Goal: Information Seeking & Learning: Learn about a topic

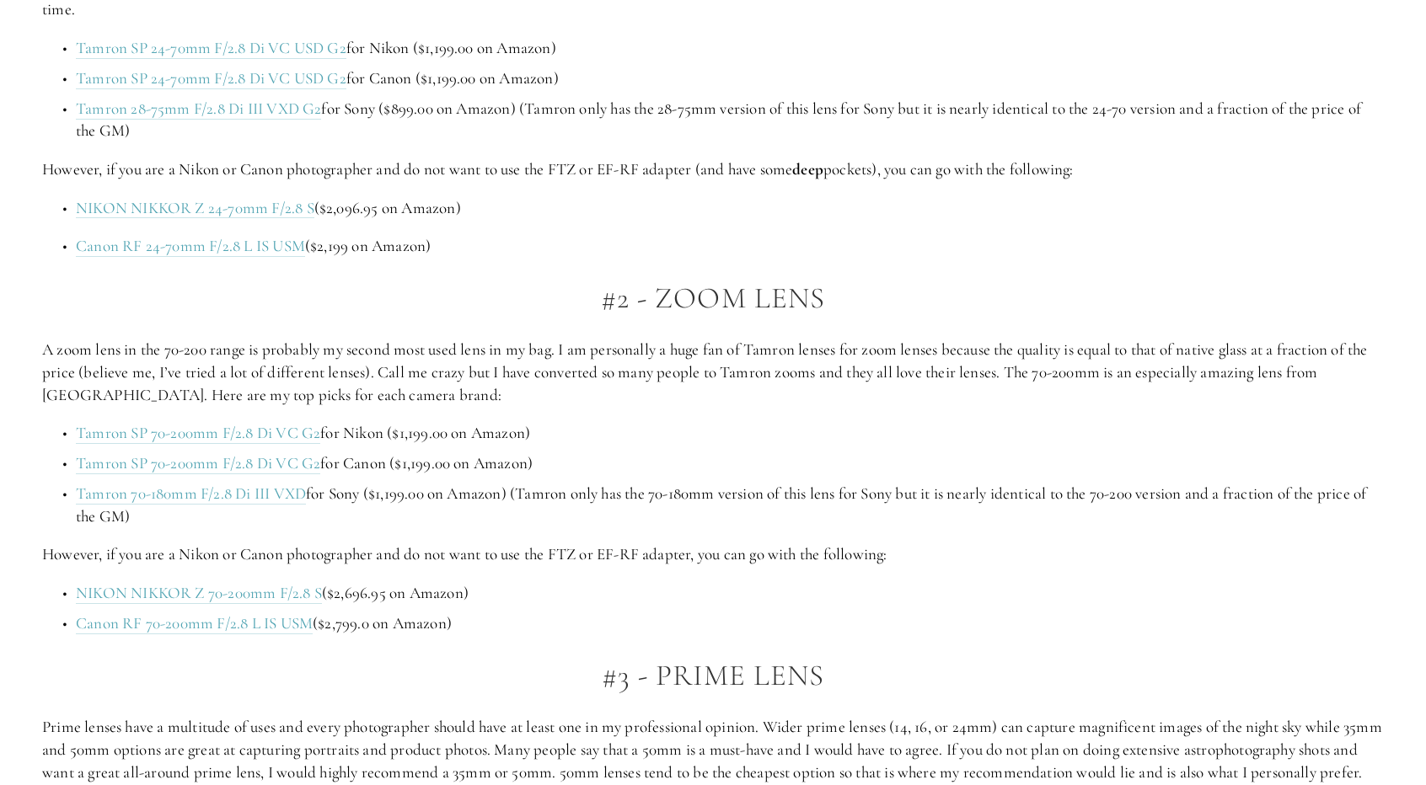
scroll to position [1375, 0]
click at [463, 360] on p "A zoom lens in the 70-200 range is probably my second most used lens in my bag.…" at bounding box center [713, 371] width 1342 height 67
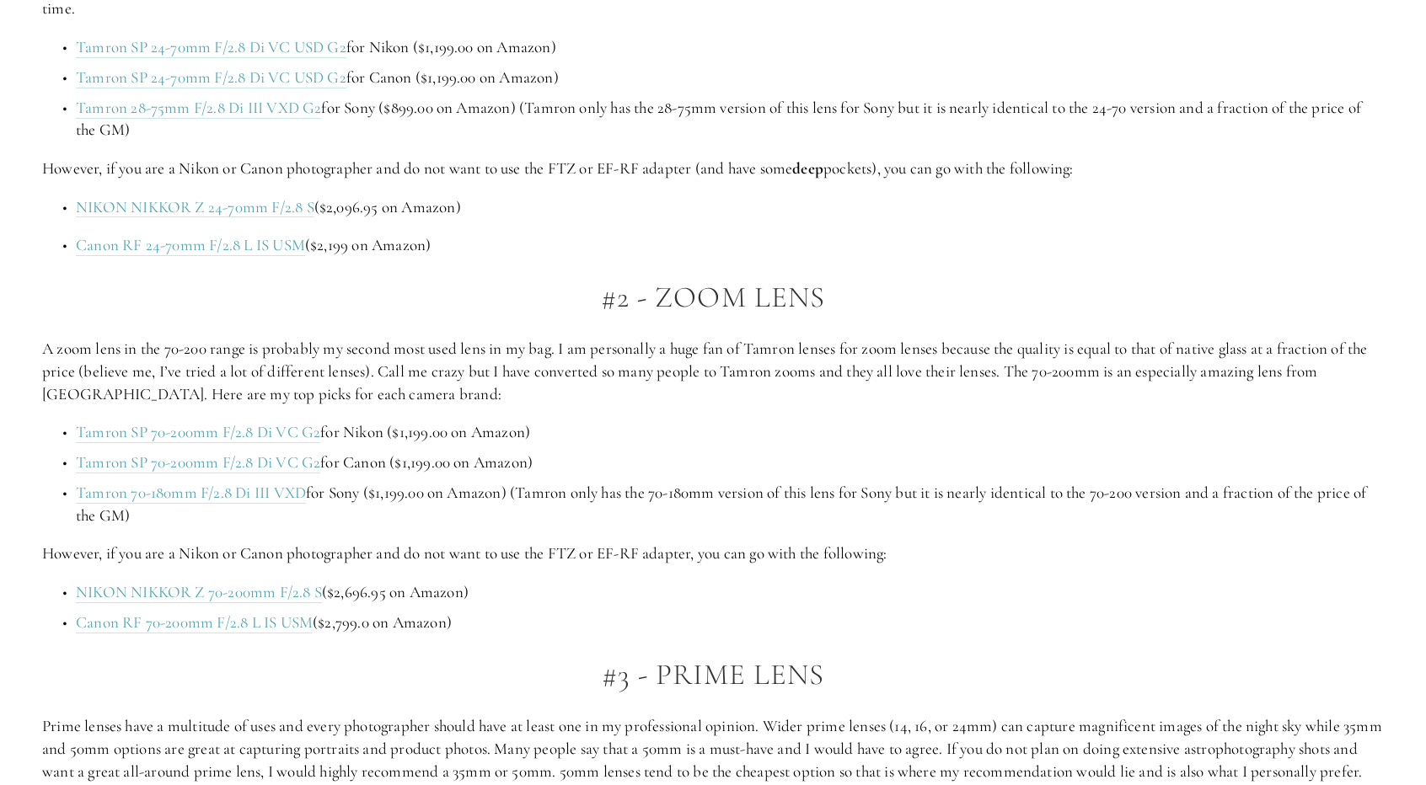
click at [438, 391] on p "A zoom lens in the 70-200 range is probably my second most used lens in my bag.…" at bounding box center [713, 371] width 1342 height 67
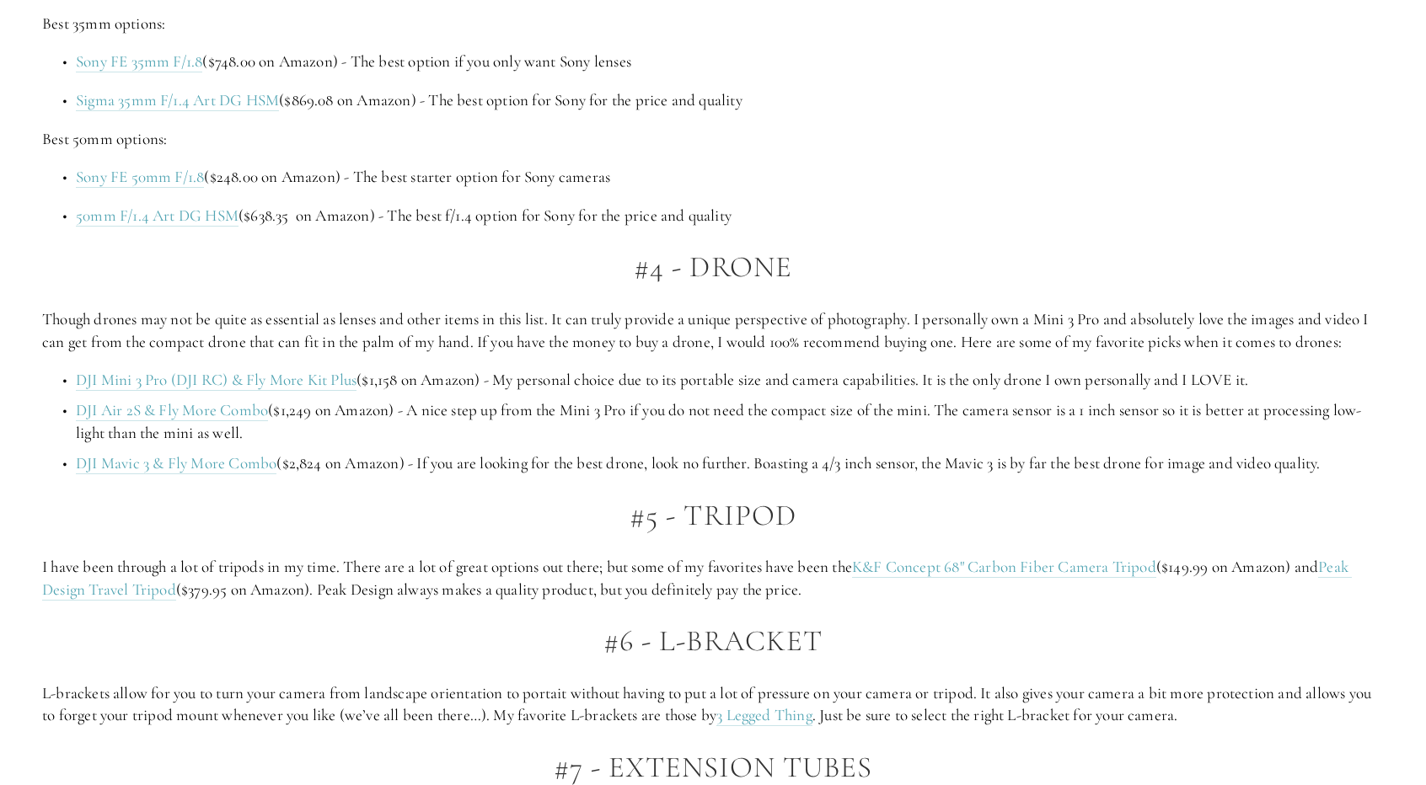
scroll to position [3145, 0]
click at [1072, 563] on link "K&F Concept 68" Carbon Fiber Camera Tripod" at bounding box center [1004, 566] width 304 height 21
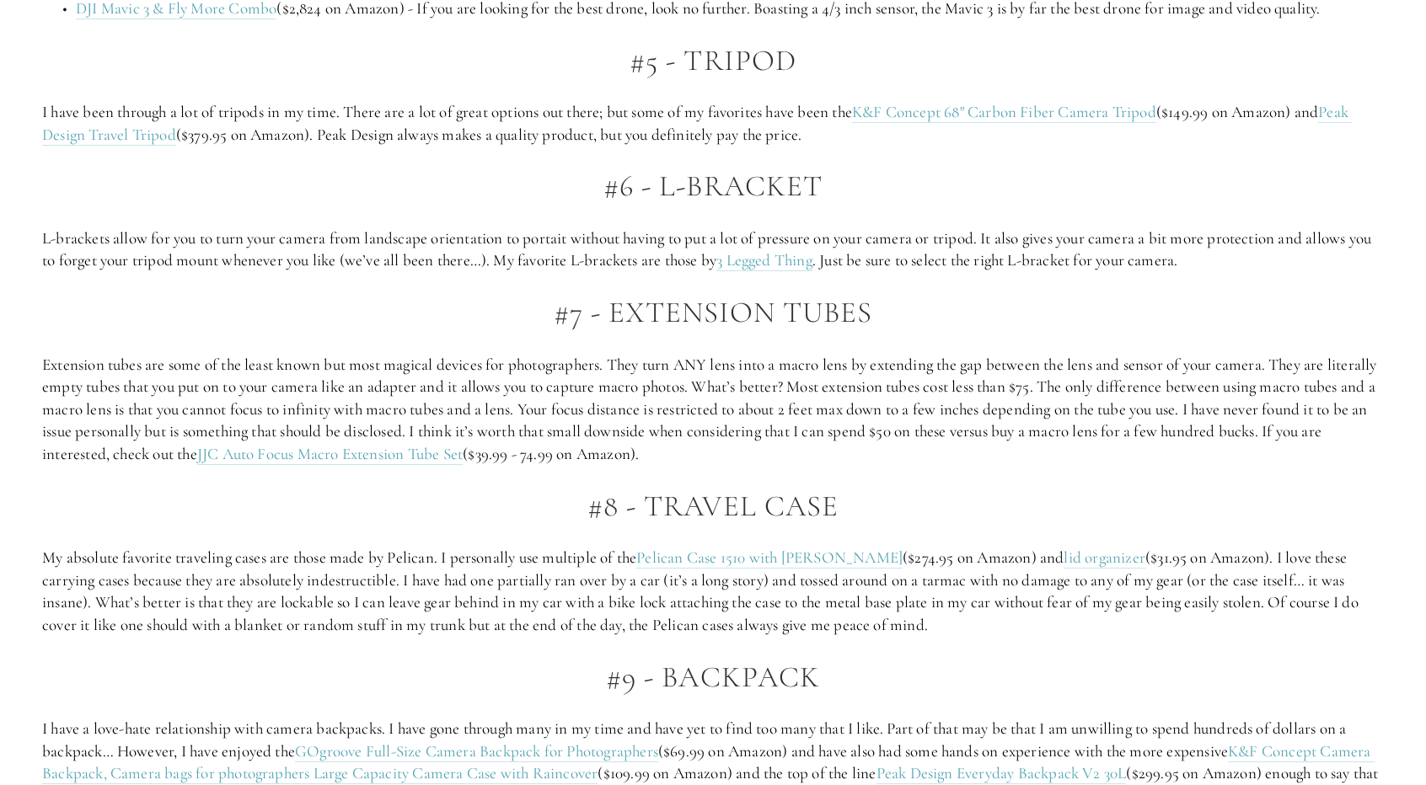
scroll to position [3600, 0]
click at [787, 559] on link "Pelican Case 1510 with [PERSON_NAME]" at bounding box center [769, 557] width 266 height 21
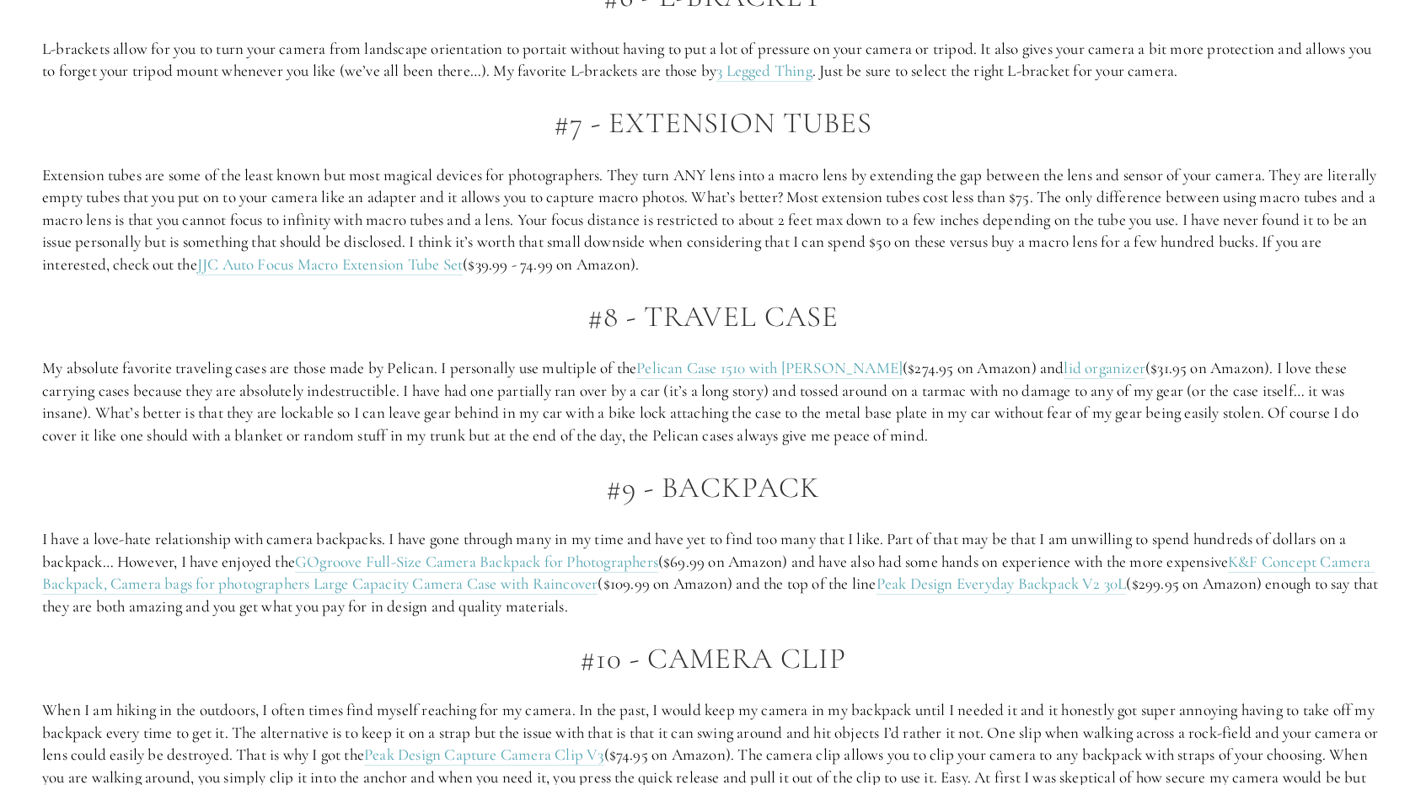
scroll to position [3790, 0]
click at [1038, 580] on link "Peak Design Everyday Backpack V2 30L" at bounding box center [1002, 583] width 250 height 21
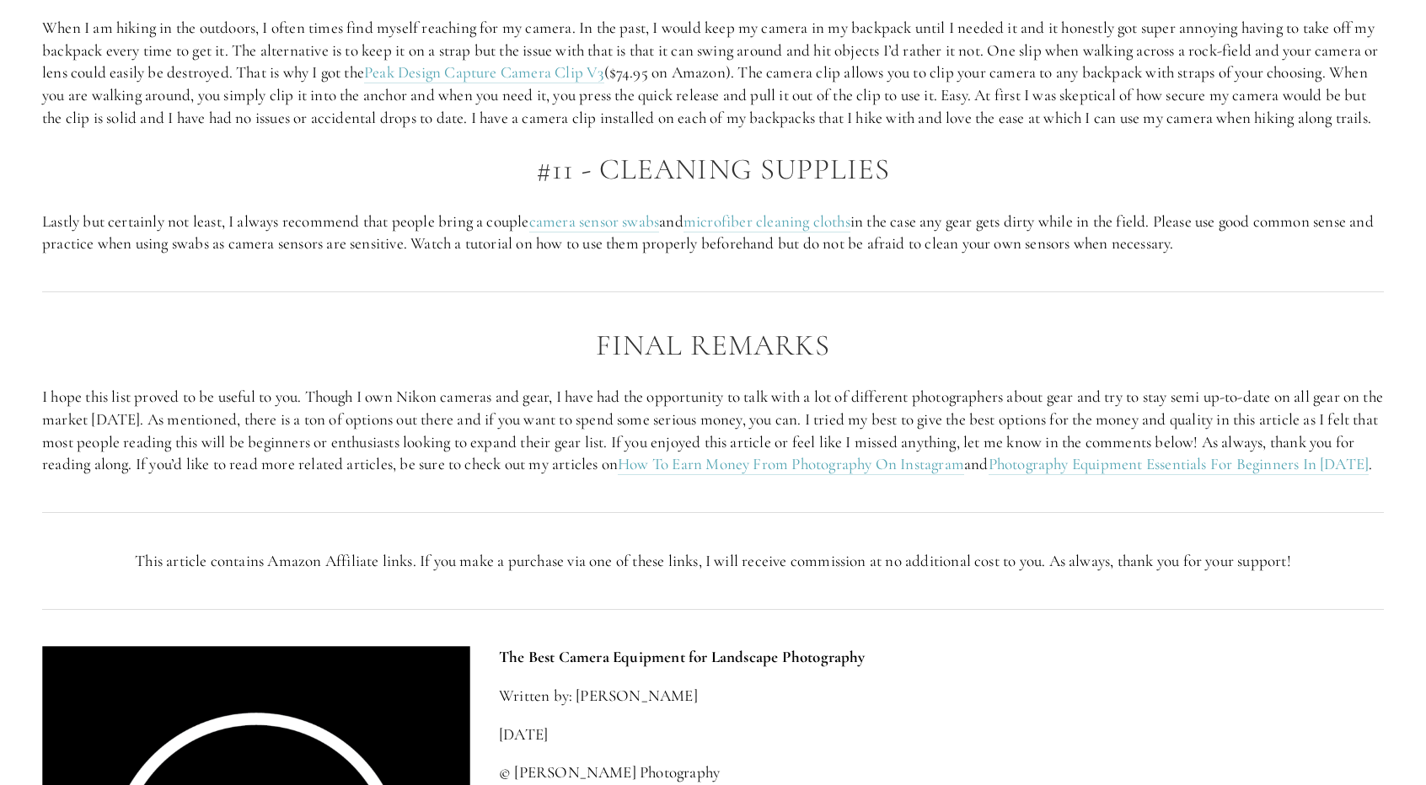
scroll to position [4473, 0]
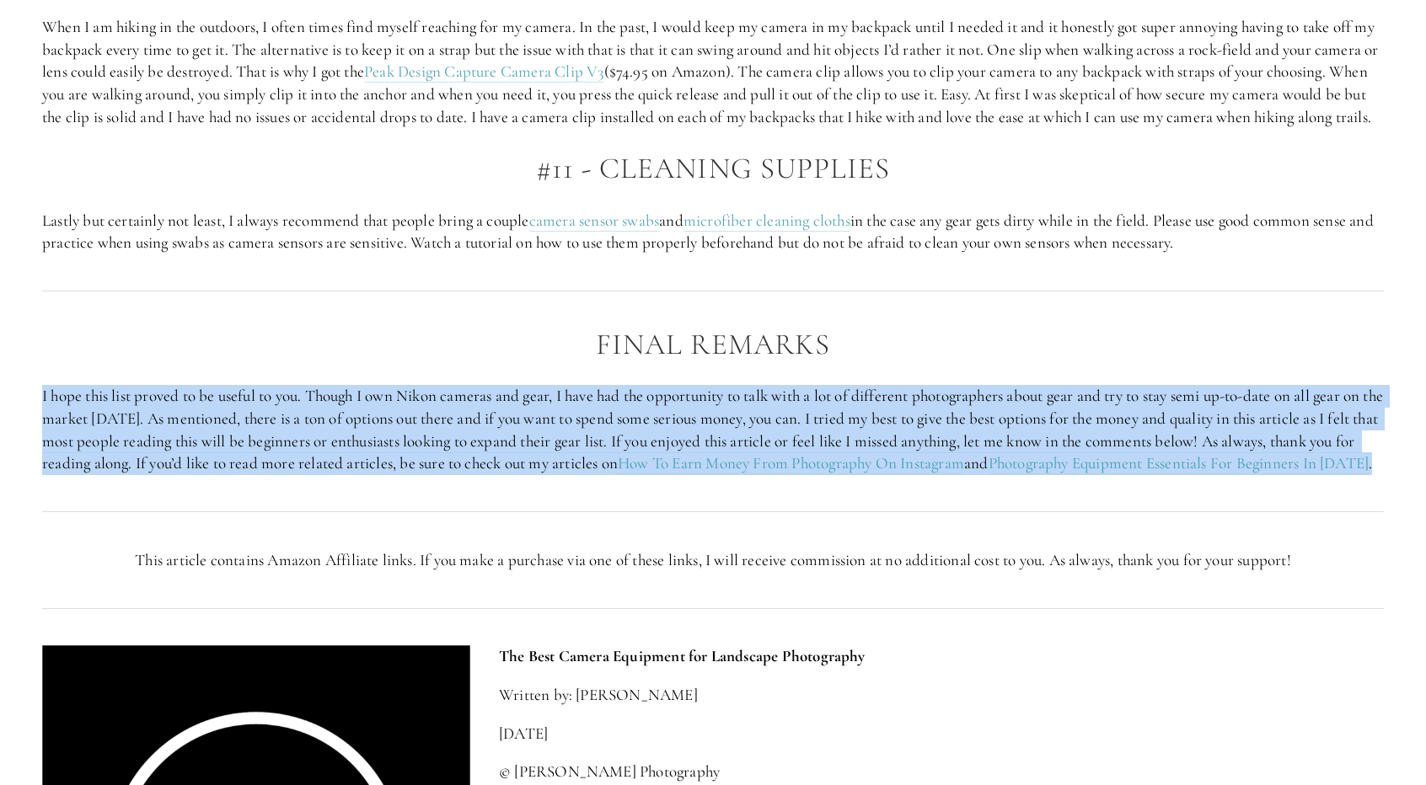
drag, startPoint x: 925, startPoint y: 364, endPoint x: 764, endPoint y: 527, distance: 229.4
click at [764, 490] on div "Final Remarks I hope this list proved to be useful to you. Though I own Nikon c…" at bounding box center [713, 401] width 1370 height 175
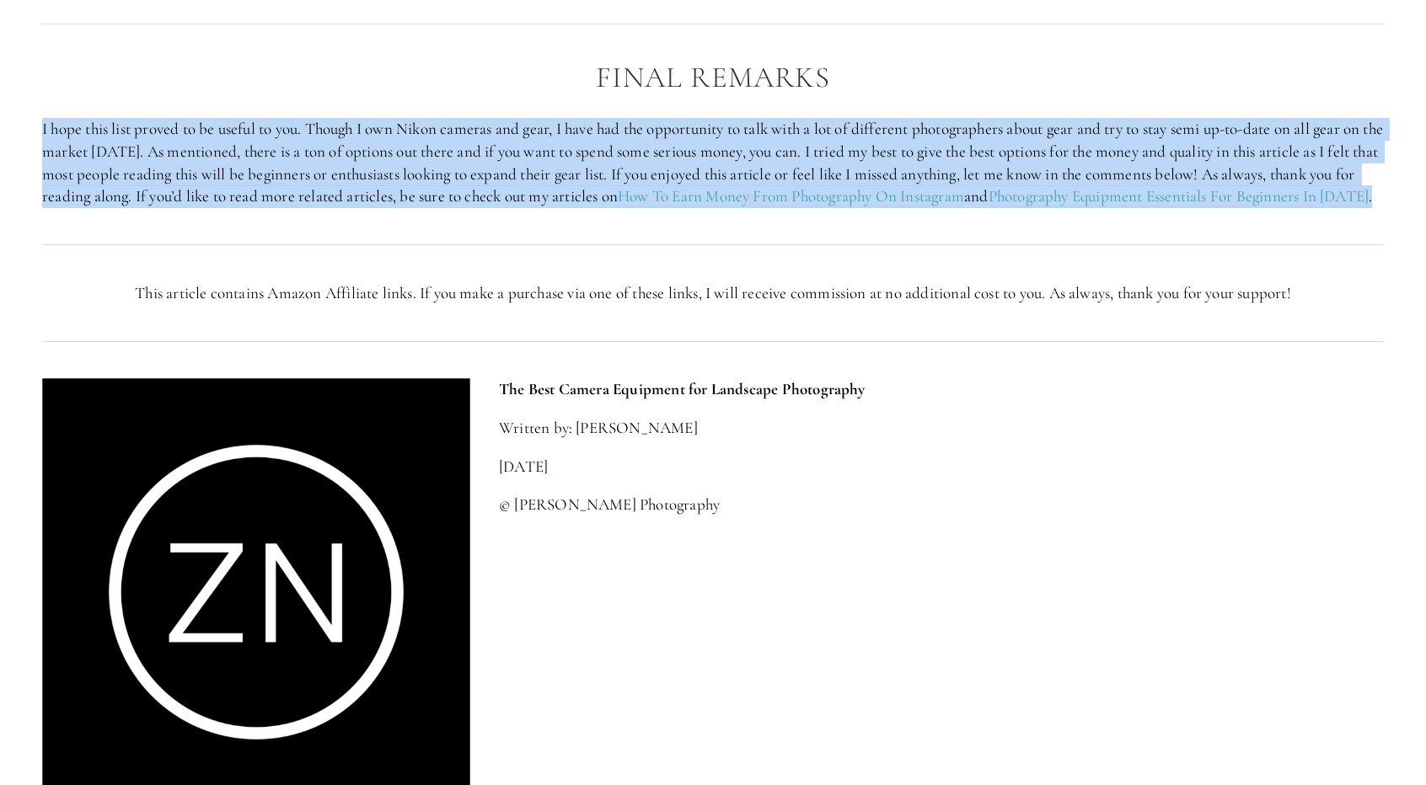
scroll to position [4742, 0]
